Goal: Transaction & Acquisition: Purchase product/service

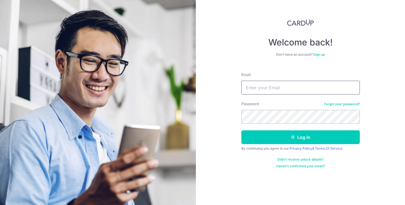
type input "[PERSON_NAME][EMAIL_ADDRESS][DOMAIN_NAME]"
click at [242, 130] on button "Log in" at bounding box center [301, 137] width 119 height 14
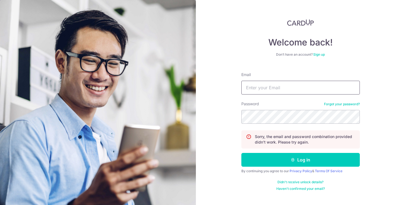
click at [297, 92] on input "Email" at bounding box center [301, 88] width 119 height 14
type input "[PERSON_NAME][EMAIL_ADDRESS][DOMAIN_NAME]"
click at [242, 153] on button "Log in" at bounding box center [301, 160] width 119 height 14
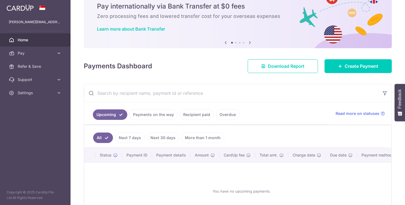
scroll to position [23, 0]
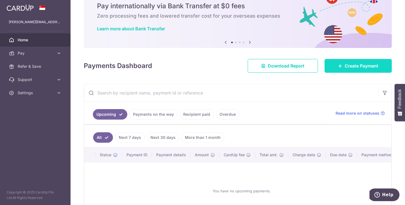
click at [355, 64] on span "Create Payment" at bounding box center [362, 66] width 34 height 7
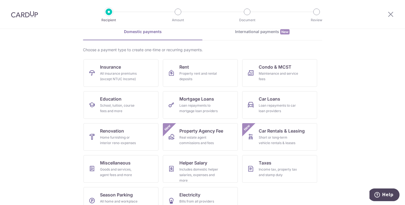
scroll to position [42, 0]
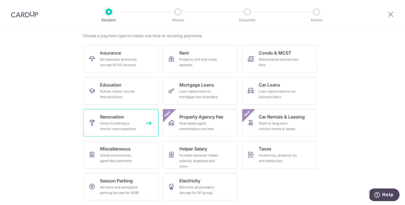
click at [133, 126] on div "Home furnishing or interior reno-expenses" at bounding box center [120, 126] width 40 height 11
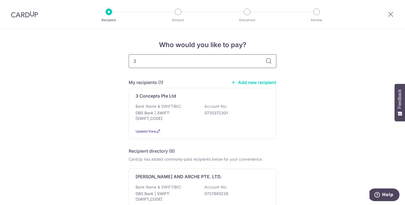
type input "3"
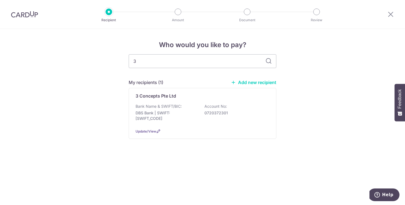
click at [248, 120] on div "Bank Name & SWIFT/BIC: DBS Bank | SWIFT: DBSSSGSGXXX Account No: 0720372301" at bounding box center [203, 114] width 134 height 20
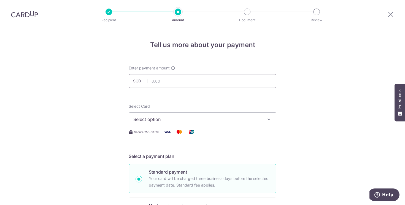
click at [248, 80] on input "text" at bounding box center [203, 81] width 148 height 14
paste input "9,913.79"
type input "9,913.79"
click at [188, 119] on span "Select option" at bounding box center [197, 119] width 128 height 7
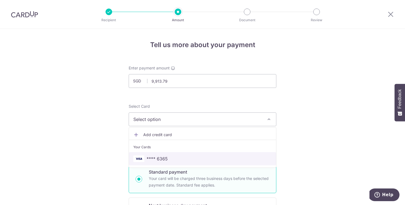
click at [185, 157] on span "**** 6365" at bounding box center [202, 158] width 138 height 7
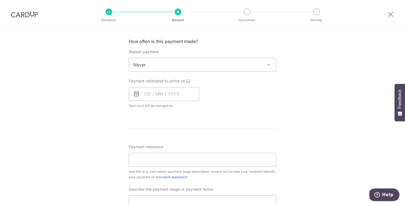
scroll to position [226, 0]
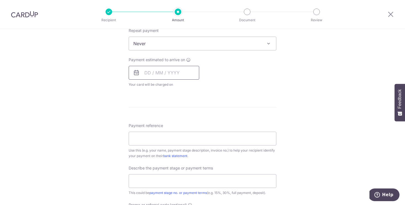
click at [172, 77] on input "text" at bounding box center [164, 73] width 71 height 14
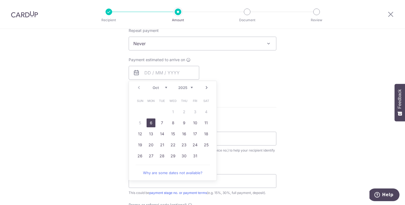
click at [152, 123] on link "6" at bounding box center [151, 123] width 9 height 9
type input "06/10/2025"
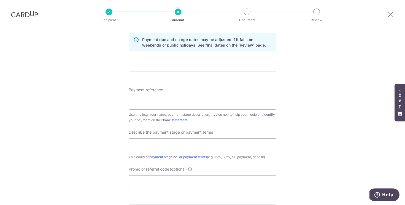
scroll to position [285, 0]
click at [154, 105] on input "Payment reference" at bounding box center [203, 102] width 148 height 14
paste input "2781R0"
drag, startPoint x: 197, startPoint y: 102, endPoint x: 149, endPoint y: 103, distance: 48.2
click at [149, 103] on input "2781R0 second 50% reno" at bounding box center [203, 102] width 148 height 14
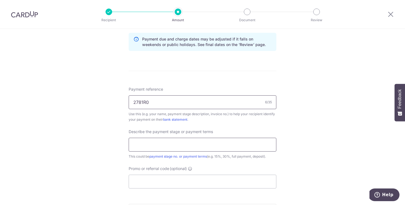
type input "2781R0"
click at [151, 147] on input "text" at bounding box center [203, 145] width 148 height 14
paste input "second 50% reno"
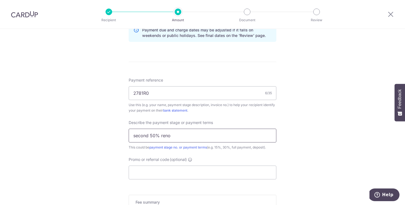
scroll to position [294, 0]
type input "second 50% reno"
click at [134, 93] on input "2781R0" at bounding box center [203, 92] width 148 height 14
type input "invoice 2781R0"
click at [136, 135] on input "second 50% reno" at bounding box center [203, 135] width 148 height 14
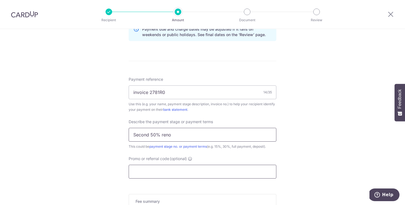
type input "Second 50% reno"
click at [164, 171] on input "Promo or referral code (optional)" at bounding box center [203, 172] width 148 height 14
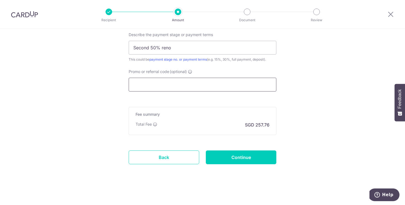
scroll to position [382, 0]
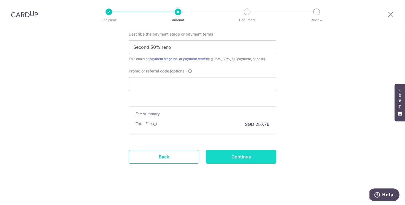
click at [249, 159] on input "Continue" at bounding box center [241, 157] width 71 height 14
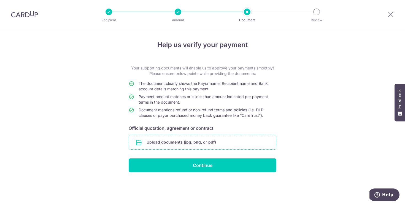
click at [211, 142] on input "file" at bounding box center [202, 142] width 147 height 14
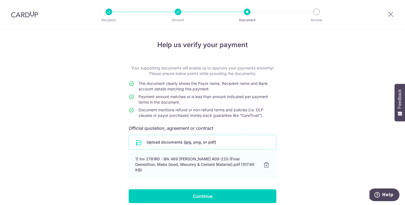
scroll to position [18, 0]
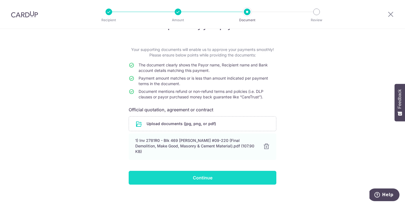
click at [226, 173] on input "Continue" at bounding box center [203, 178] width 148 height 14
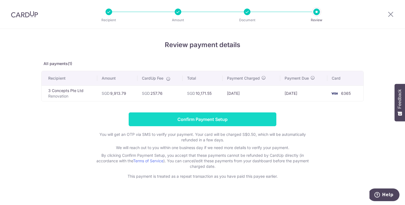
click at [256, 122] on input "Confirm Payment Setup" at bounding box center [203, 119] width 148 height 14
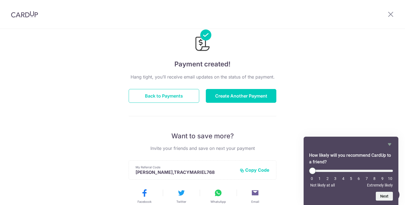
scroll to position [15, 0]
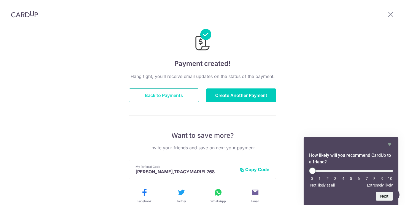
click at [178, 98] on button "Back to Payments" at bounding box center [164, 95] width 71 height 14
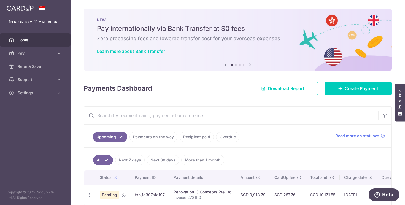
scroll to position [27, 0]
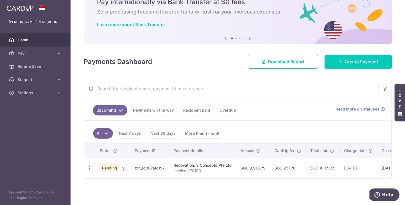
click at [325, 167] on td "SGD 10,171.55" at bounding box center [323, 168] width 34 height 20
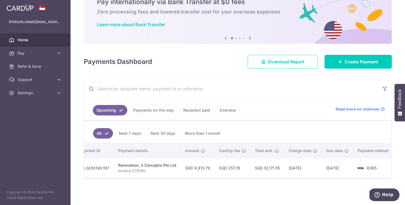
scroll to position [0, 0]
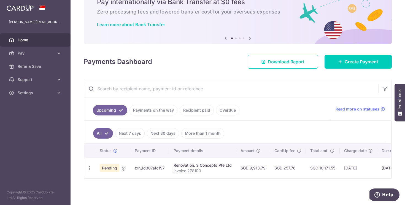
click at [107, 169] on span "Pending" at bounding box center [110, 168] width 20 height 8
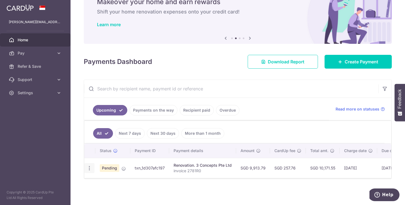
click at [90, 168] on icon "button" at bounding box center [90, 168] width 6 height 6
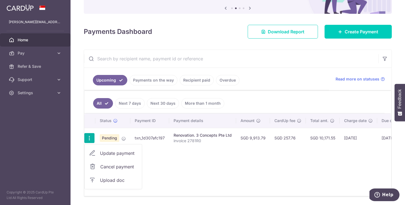
scroll to position [60, 0]
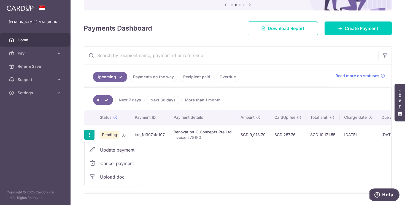
click at [114, 150] on span "Update payment" at bounding box center [118, 150] width 37 height 7
radio input "true"
type input "9,913.79"
type input "06/10/2025"
type input "invoice 2781R0"
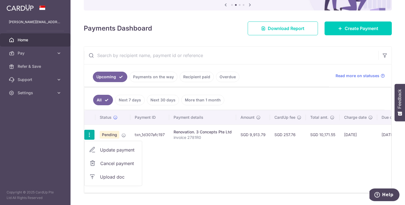
type input "Second 50% reno"
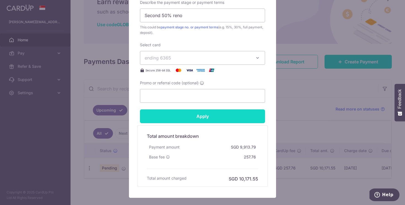
scroll to position [241, 0]
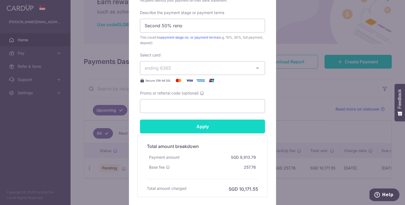
click at [214, 133] on input "Apply" at bounding box center [202, 127] width 125 height 14
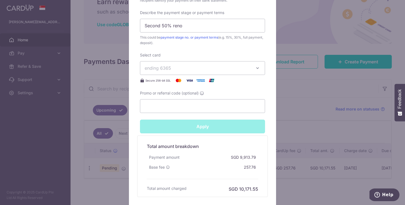
type input "Successfully Applied"
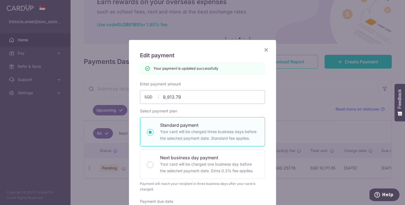
scroll to position [3, 0]
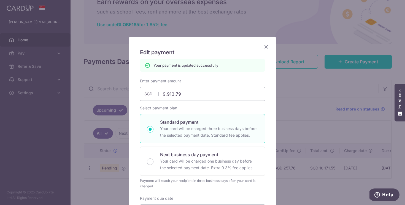
click at [262, 48] on h5 "Edit payment" at bounding box center [202, 52] width 125 height 9
click at [266, 46] on icon "Close" at bounding box center [266, 46] width 7 height 7
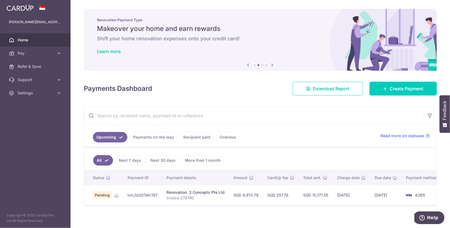
scroll to position [1, 0]
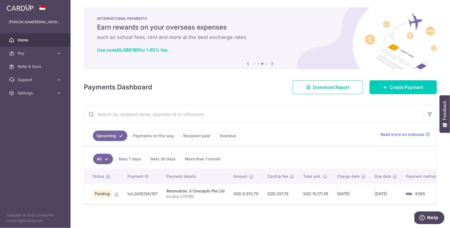
click at [171, 137] on link "Payments on the way" at bounding box center [154, 135] width 48 height 10
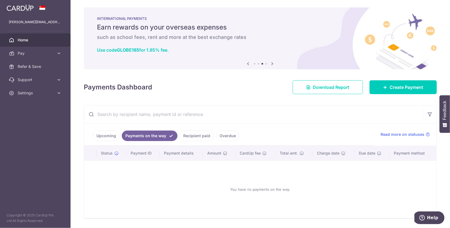
click at [115, 138] on link "Upcoming" at bounding box center [106, 135] width 27 height 10
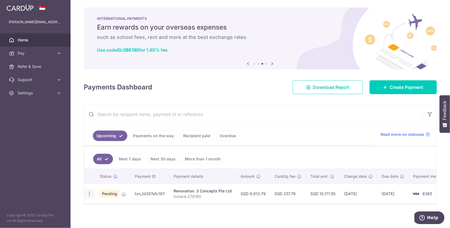
click at [88, 194] on div "Update payment Cancel payment Upload doc" at bounding box center [89, 194] width 10 height 10
click at [89, 191] on icon "button" at bounding box center [90, 194] width 6 height 6
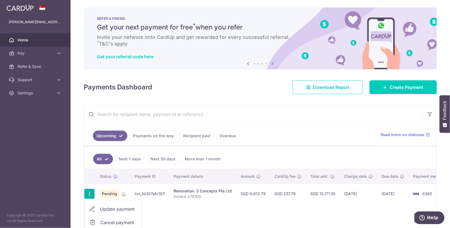
click at [104, 205] on span "Cancel payment" at bounding box center [118, 222] width 37 height 7
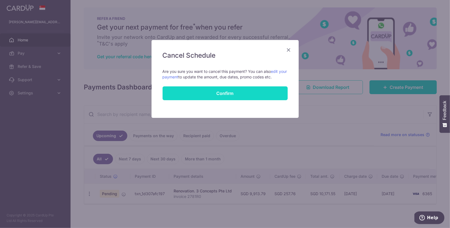
click at [257, 94] on button "Confirm" at bounding box center [225, 93] width 125 height 14
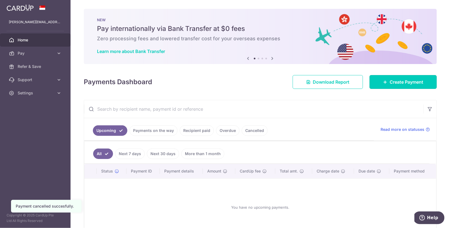
click at [398, 81] on span "Create Payment" at bounding box center [407, 82] width 34 height 7
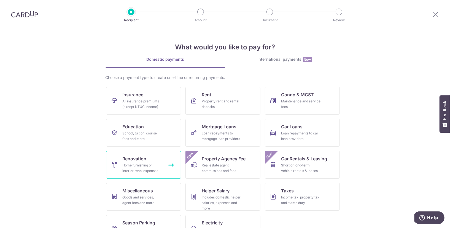
click at [150, 168] on div "Home furnishing or interior reno-expenses" at bounding box center [143, 167] width 40 height 11
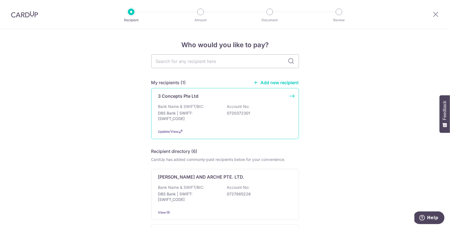
click at [217, 119] on p "DBS Bank | SWIFT: [SWIFT_CODE]" at bounding box center [189, 115] width 62 height 11
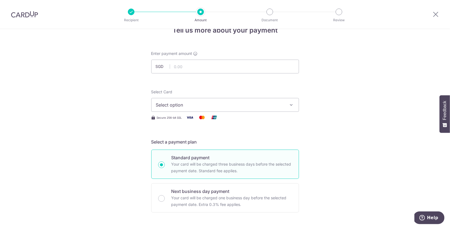
scroll to position [18, 0]
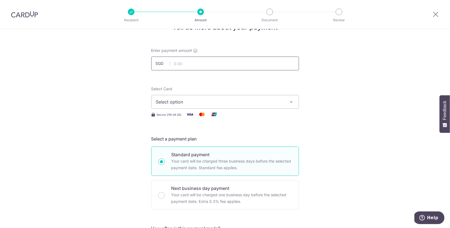
click at [209, 66] on input "text" at bounding box center [225, 64] width 148 height 14
type input "9,913.79"
click at [204, 102] on span "Select option" at bounding box center [220, 101] width 128 height 7
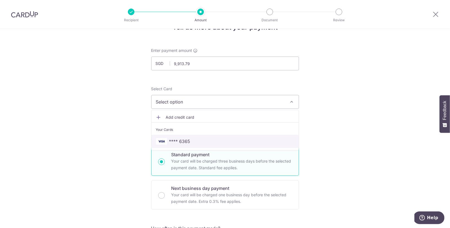
click at [198, 138] on span "**** 6365" at bounding box center [225, 141] width 138 height 7
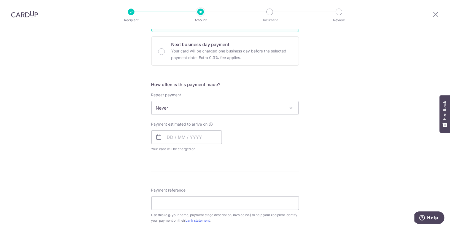
scroll to position [187, 0]
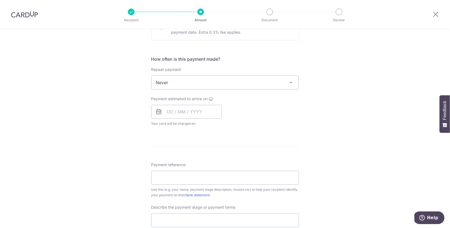
click at [209, 79] on span "Never" at bounding box center [225, 82] width 147 height 13
click at [363, 84] on div "Tell us more about your payment Enter payment amount SGD 9,913.79 9913.79 Selec…" at bounding box center [225, 110] width 450 height 536
click at [196, 109] on input "text" at bounding box center [186, 112] width 71 height 14
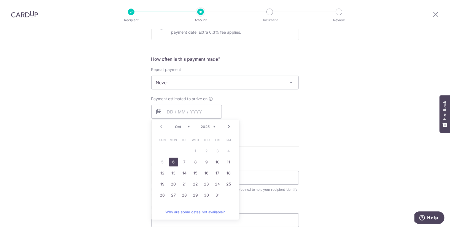
click at [173, 158] on link "6" at bounding box center [173, 161] width 9 height 9
type input "06/10/2025"
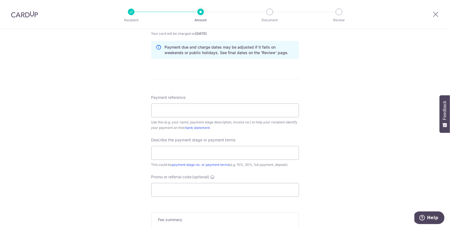
scroll to position [283, 0]
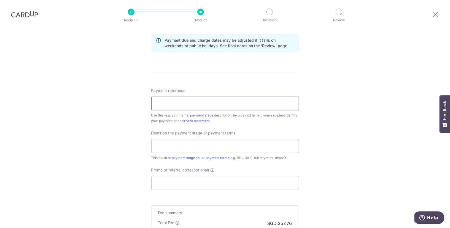
click at [157, 99] on input "Payment reference" at bounding box center [225, 103] width 148 height 14
type input "invoice 2781R0"
click at [179, 146] on input "text" at bounding box center [225, 146] width 148 height 14
type input "Second 50% reno"
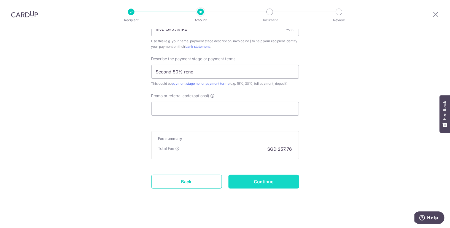
click at [260, 183] on input "Continue" at bounding box center [264, 182] width 71 height 14
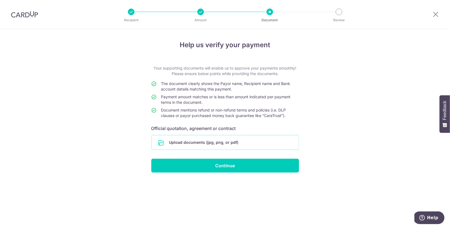
click at [221, 146] on input "file" at bounding box center [225, 142] width 147 height 14
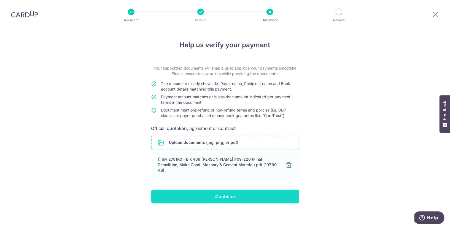
click at [270, 194] on input "Continue" at bounding box center [225, 196] width 148 height 14
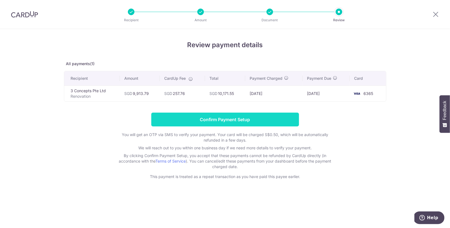
click at [266, 122] on input "Confirm Payment Setup" at bounding box center [225, 119] width 148 height 14
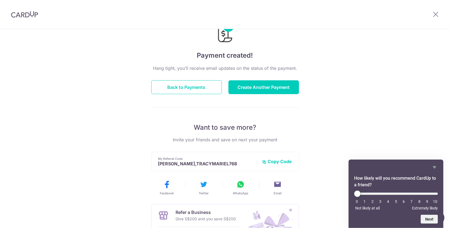
scroll to position [26, 0]
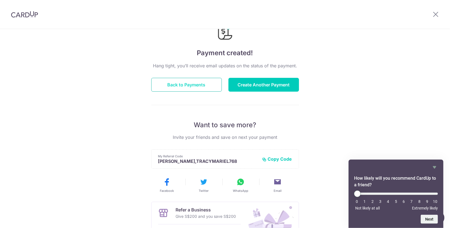
click at [174, 88] on button "Back to Payments" at bounding box center [186, 85] width 71 height 14
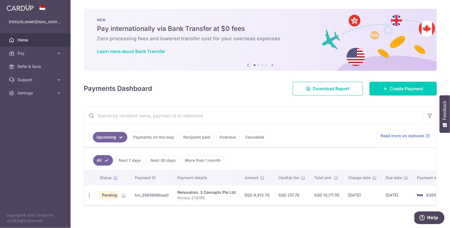
scroll to position [1, 0]
